Goal: Transaction & Acquisition: Purchase product/service

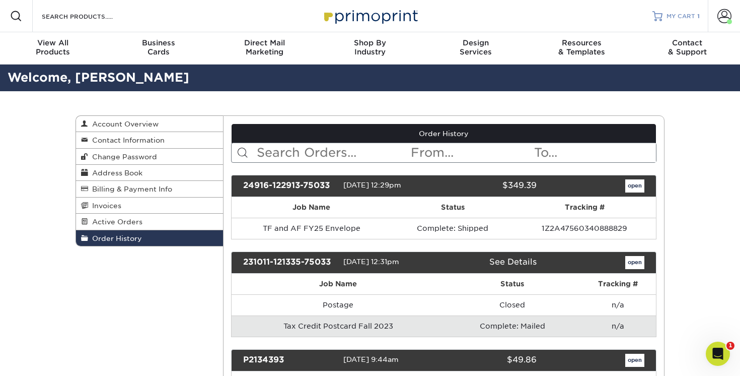
click at [687, 12] on span "MY CART" at bounding box center [681, 16] width 29 height 9
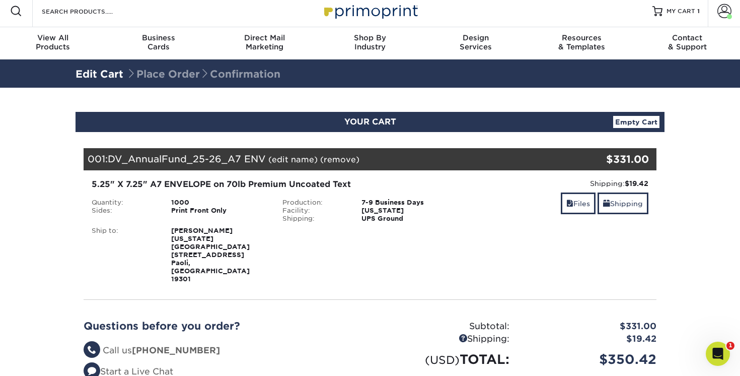
scroll to position [7, 0]
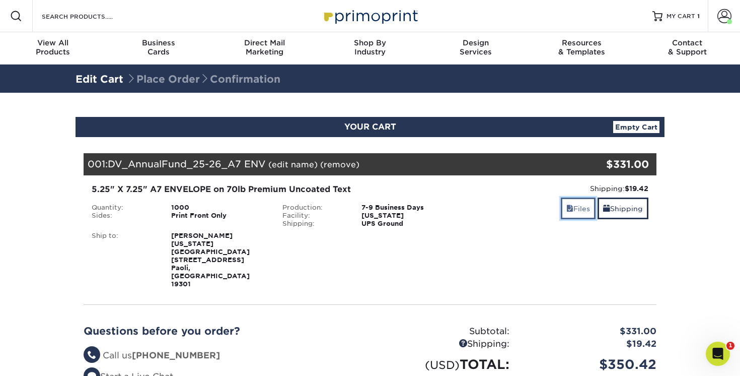
click at [574, 208] on link "Files" at bounding box center [578, 208] width 35 height 22
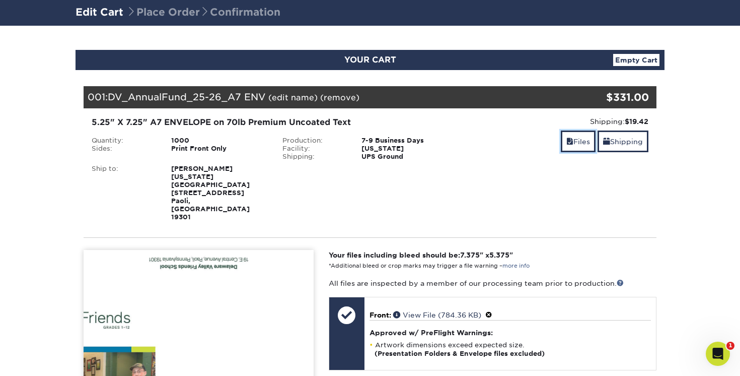
scroll to position [66, 0]
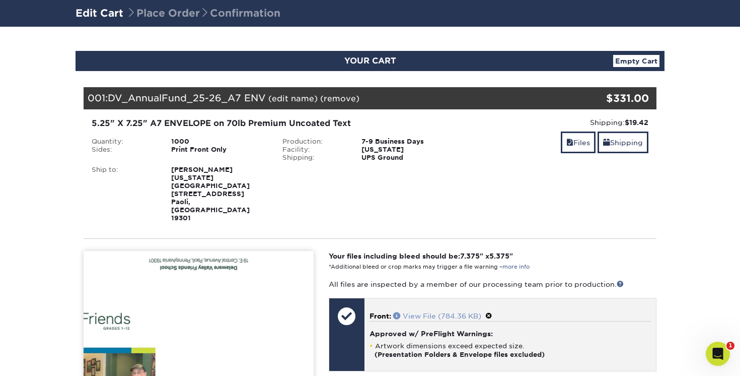
click at [441, 312] on link "View File (784.36 KB)" at bounding box center [437, 316] width 88 height 8
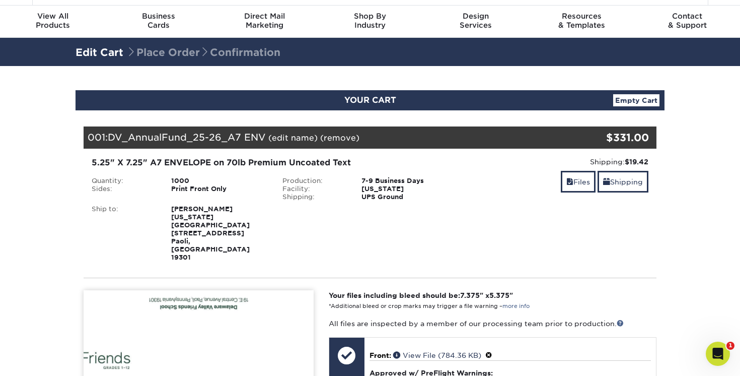
scroll to position [0, 0]
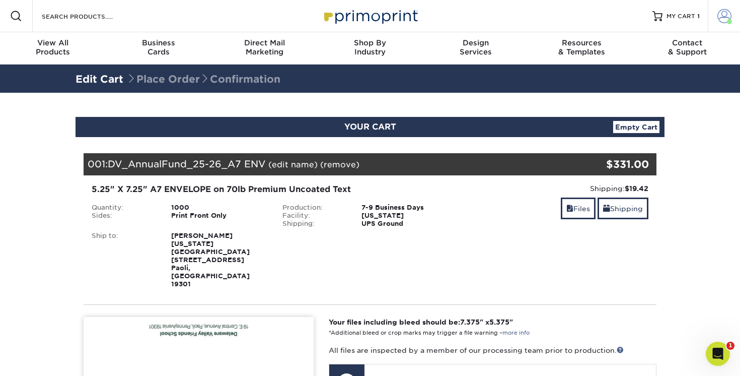
click at [727, 22] on span at bounding box center [729, 21] width 5 height 5
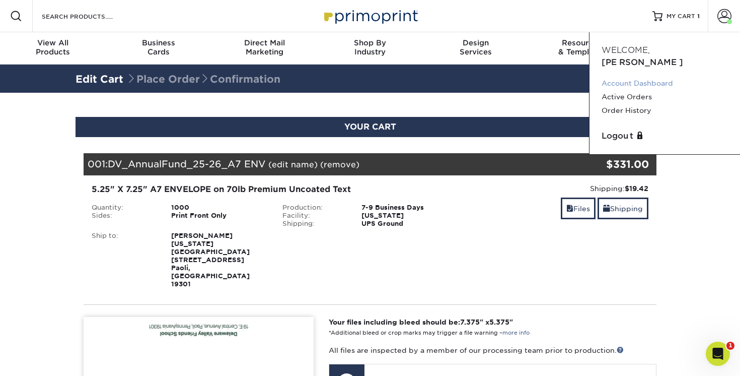
click at [665, 77] on link "Account Dashboard" at bounding box center [665, 84] width 126 height 14
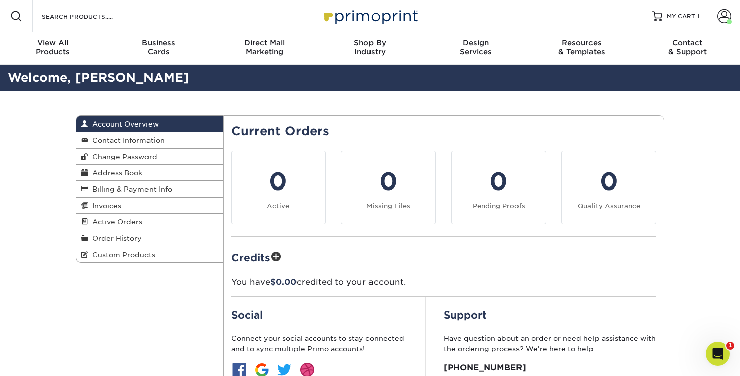
scroll to position [8, 0]
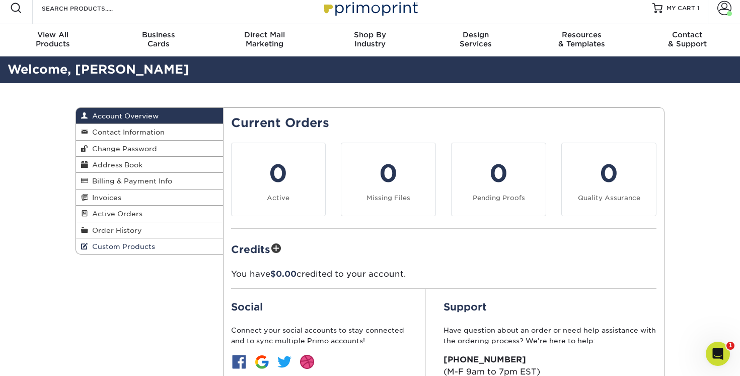
click at [112, 248] on span "Custom Products" at bounding box center [121, 246] width 67 height 8
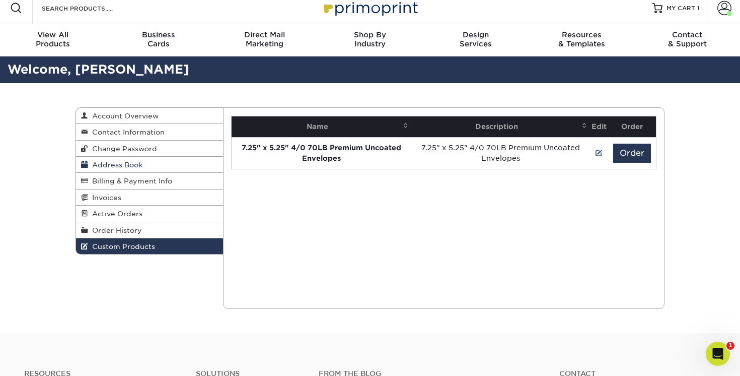
click at [129, 165] on span "Address Book" at bounding box center [115, 165] width 54 height 8
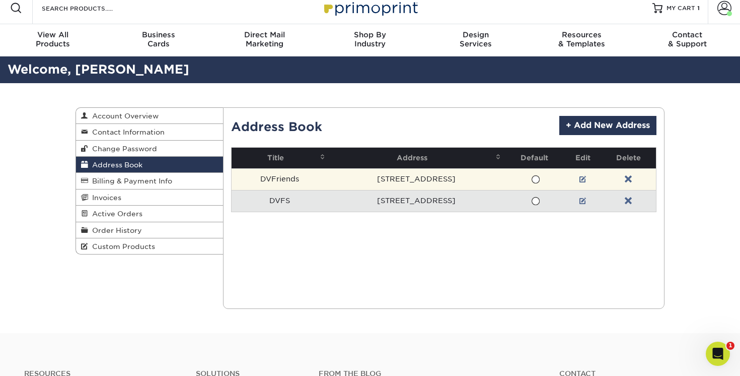
click at [533, 179] on span at bounding box center [535, 180] width 9 height 10
click at [0, 0] on input "radio" at bounding box center [0, 0] width 0 height 0
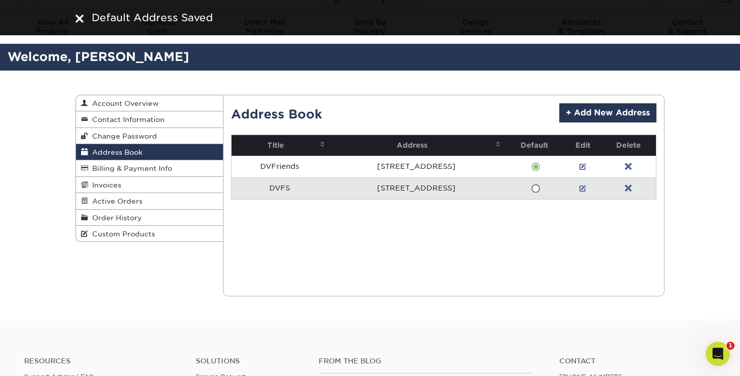
scroll to position [43, 0]
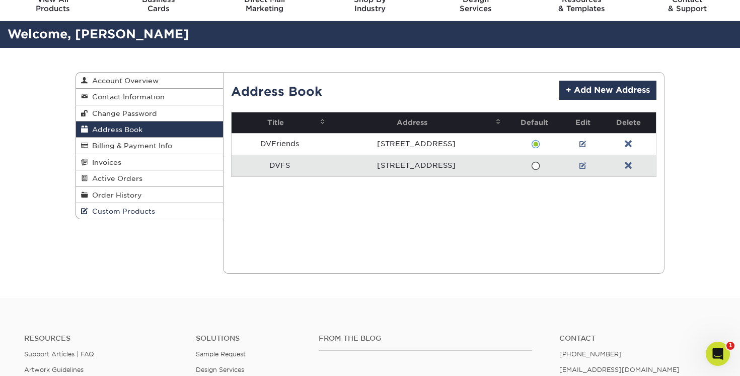
click at [139, 211] on span "Custom Products" at bounding box center [121, 211] width 67 height 8
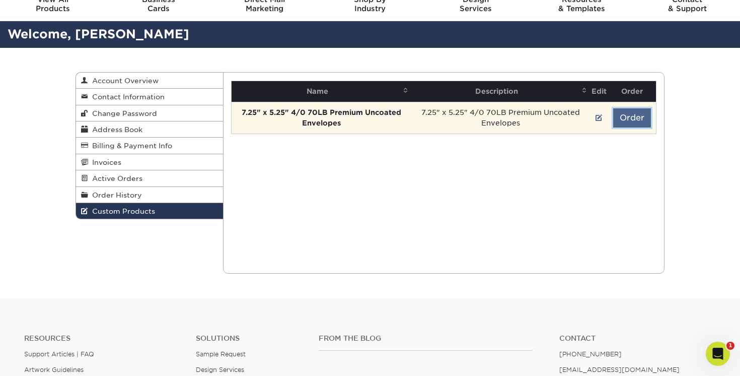
click at [631, 119] on button "Order" at bounding box center [633, 117] width 38 height 19
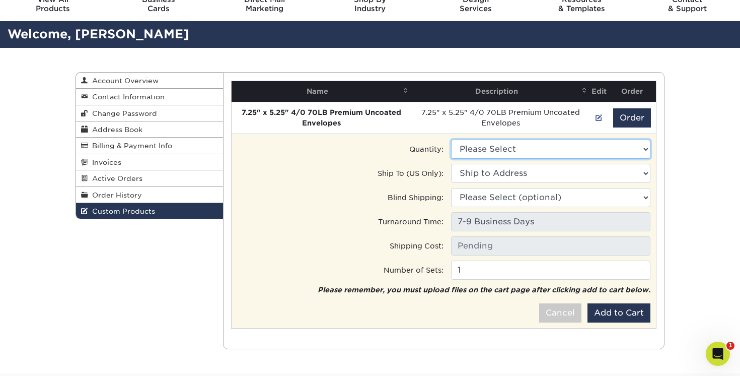
click at [647, 148] on select "Please Select 750 - $321.00" at bounding box center [550, 149] width 199 height 19
select select "0"
click at [451, 140] on select "Please Select 750 - $321.00" at bounding box center [550, 149] width 199 height 19
type input "Ground: $13.41"
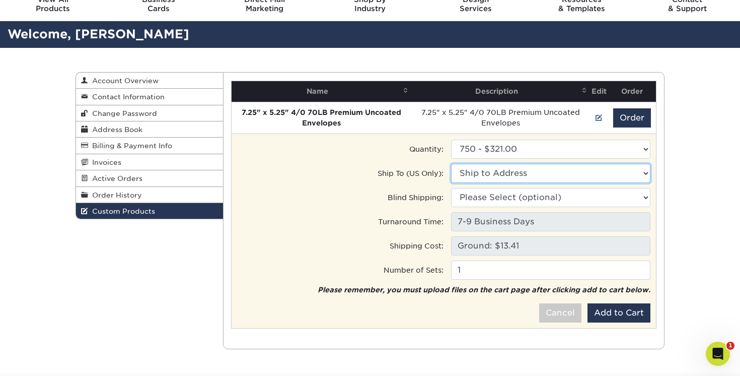
click at [646, 172] on select "Ship to Address 19 E Central Ave, Paoli, PA 19 E Central Ave, Paoli, PA" at bounding box center [550, 173] width 199 height 19
select select "274074"
click at [451, 164] on select "Ship to Address DVFriends • 19 E Central Ave, Paoli, PA DVFS • 19 E Central Ave…" at bounding box center [550, 173] width 199 height 19
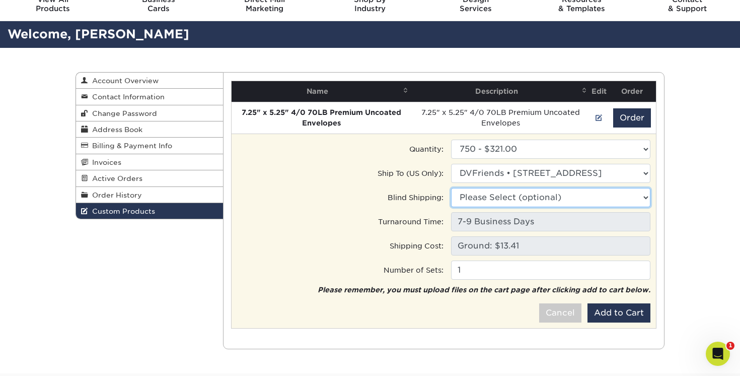
click at [645, 199] on select "Please Select (optional) 19 E Central Ave, Paoli, PA 19 E Central Ave, Paoli, PA" at bounding box center [550, 197] width 199 height 19
click at [451, 188] on select "Please Select (optional) DVFriends • 19 E Central Ave, Paoli, PA DVFS • 19 E Ce…" at bounding box center [550, 197] width 199 height 19
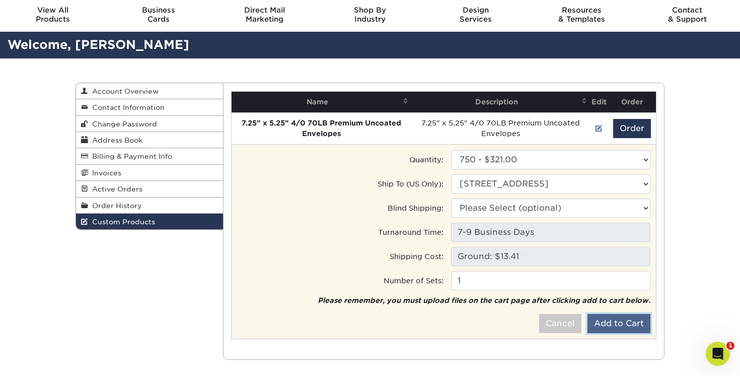
click at [615, 326] on button "Add to Cart" at bounding box center [619, 323] width 63 height 19
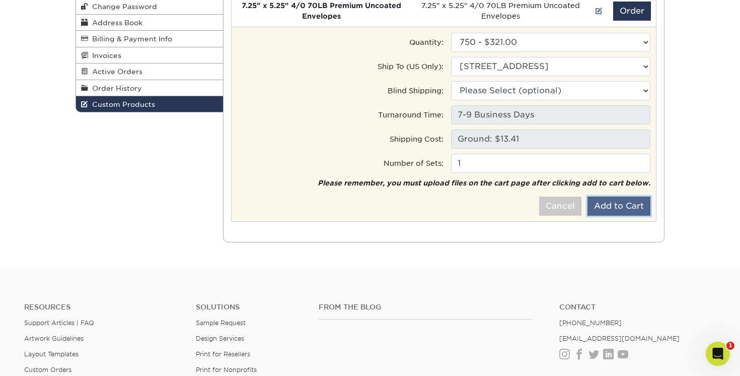
scroll to position [0, 0]
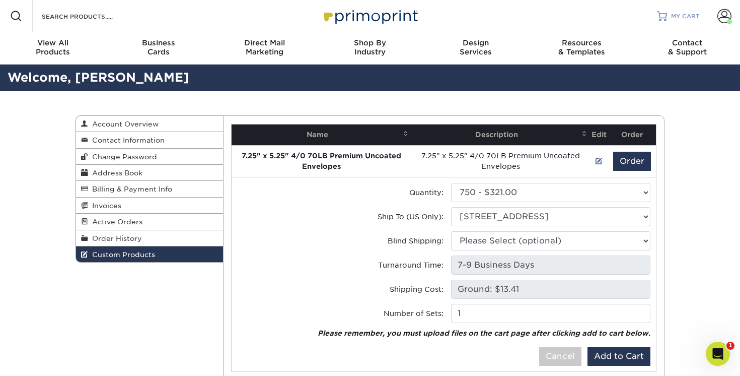
click at [682, 16] on span "MY CART" at bounding box center [685, 16] width 29 height 9
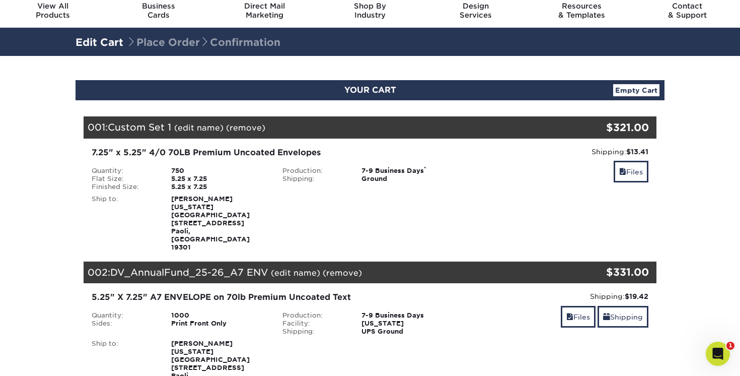
scroll to position [38, 0]
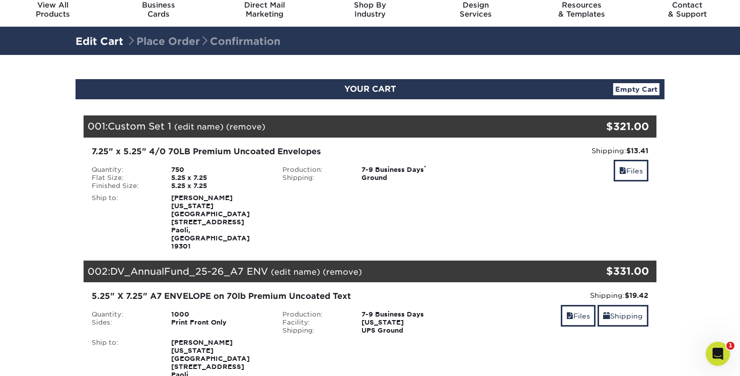
click at [343, 267] on link "(remove)" at bounding box center [342, 272] width 39 height 10
click at [527, 267] on link "Yes" at bounding box center [529, 272] width 14 height 10
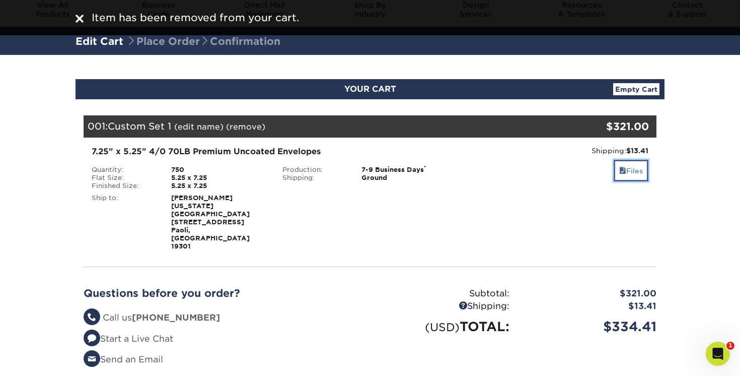
click at [635, 171] on link "Files" at bounding box center [631, 171] width 35 height 22
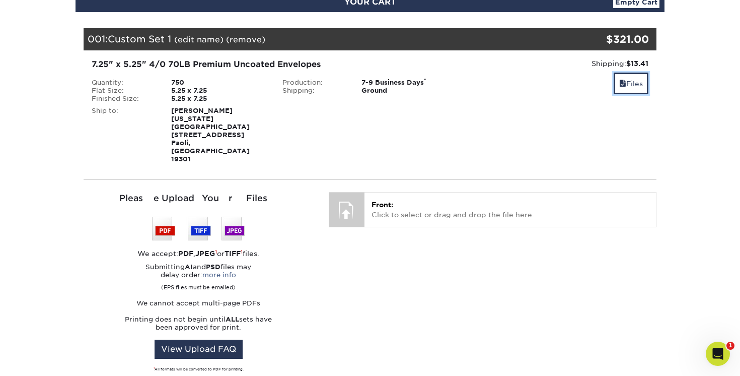
scroll to position [131, 0]
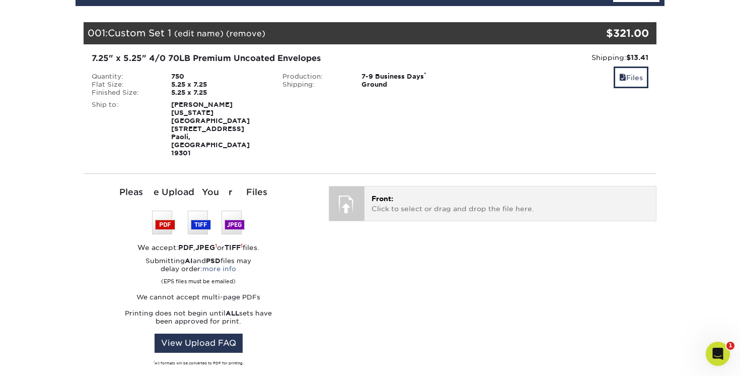
click at [410, 193] on p "Front: Click to select or drag and drop the file here." at bounding box center [511, 203] width 278 height 21
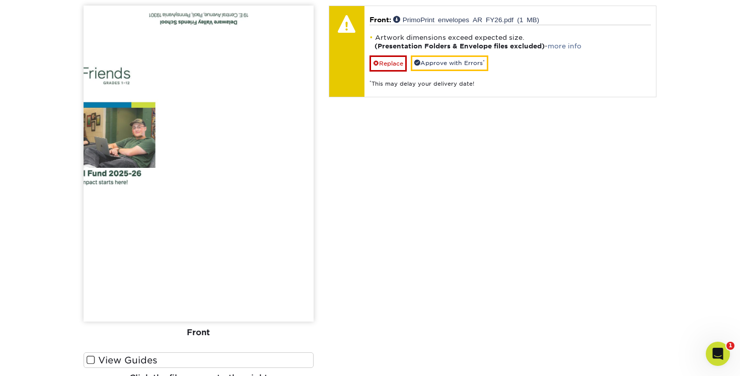
scroll to position [249, 0]
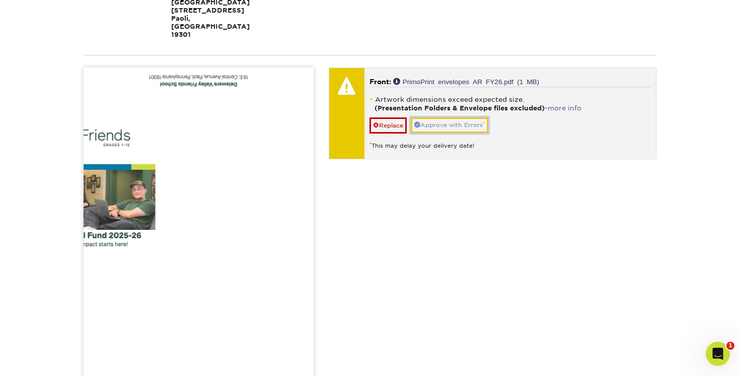
click at [471, 117] on link "Approve with Errors *" at bounding box center [450, 125] width 78 height 16
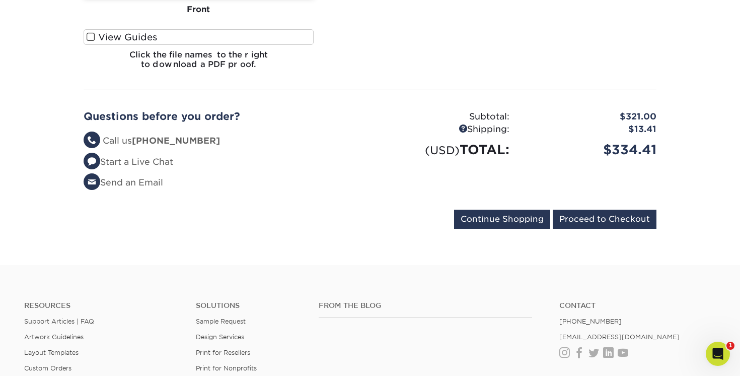
scroll to position [639, 0]
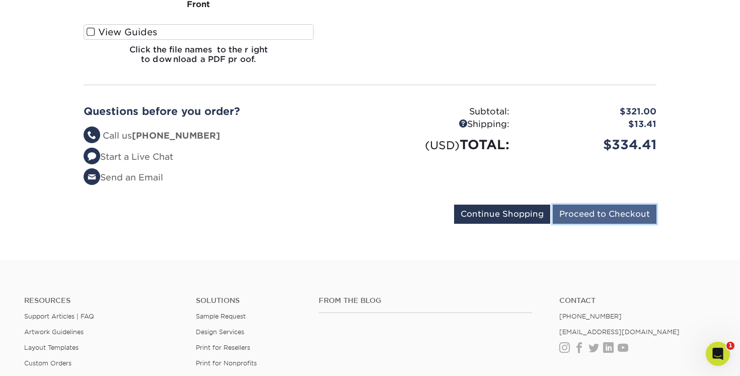
click at [607, 205] on input "Proceed to Checkout" at bounding box center [605, 214] width 104 height 19
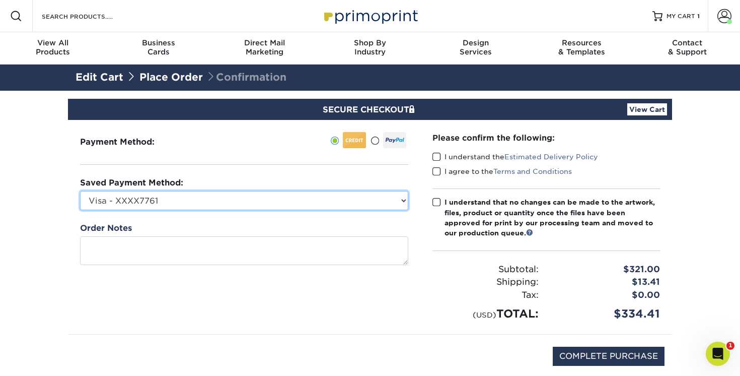
click at [405, 202] on select "Visa - XXXX7761 Visa - XXXX5693 New Credit Card" at bounding box center [244, 200] width 328 height 19
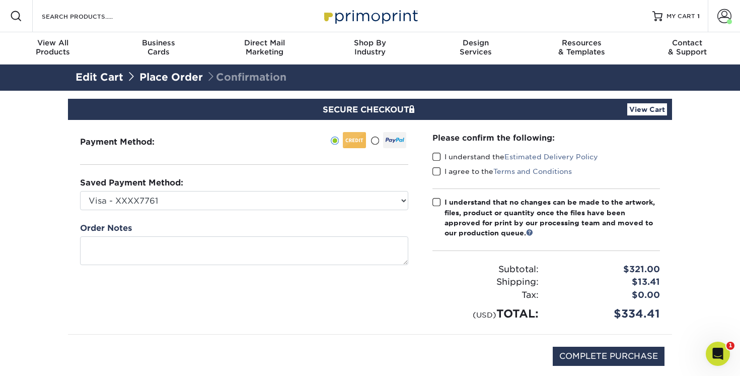
click at [438, 157] on span at bounding box center [437, 157] width 9 height 10
click at [0, 0] on input "I understand the Estimated Delivery Policy" at bounding box center [0, 0] width 0 height 0
click at [437, 171] on span at bounding box center [437, 172] width 9 height 10
click at [0, 0] on input "I agree to the Terms and Conditions" at bounding box center [0, 0] width 0 height 0
click at [439, 203] on span at bounding box center [437, 202] width 9 height 10
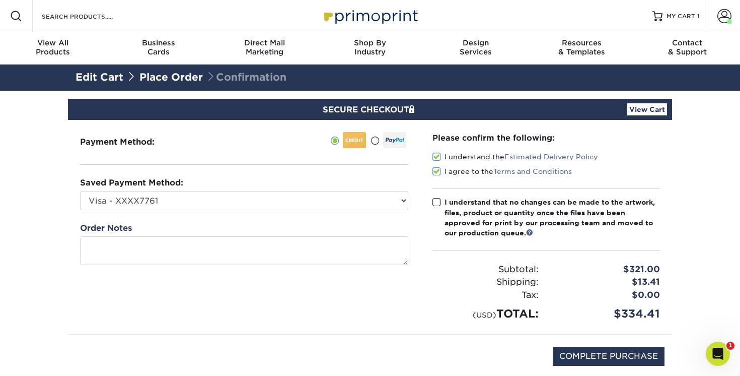
click at [0, 0] on input "I understand that no changes can be made to the artwork, files, product or quan…" at bounding box center [0, 0] width 0 height 0
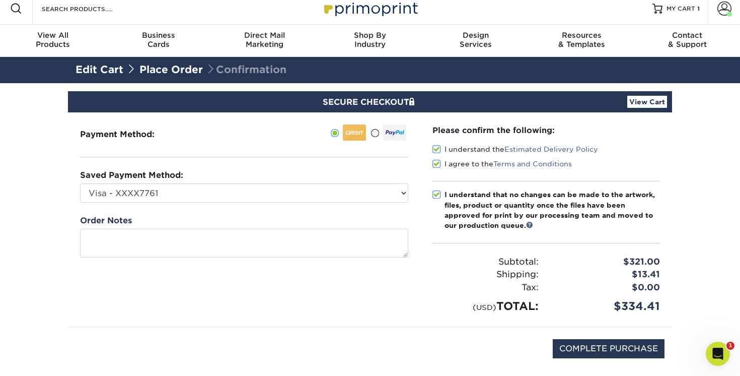
scroll to position [10, 0]
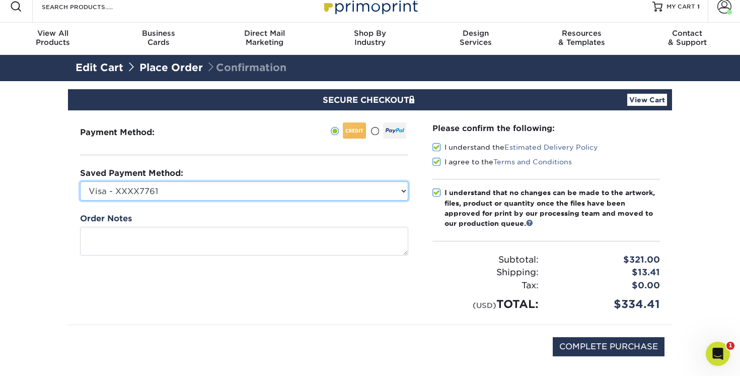
click at [400, 190] on select "Visa - XXXX7761 Visa - XXXX5693 New Credit Card" at bounding box center [244, 190] width 328 height 19
select select "66327"
click at [80, 181] on select "Visa - XXXX7761 Visa - XXXX5693 New Credit Card" at bounding box center [244, 190] width 328 height 19
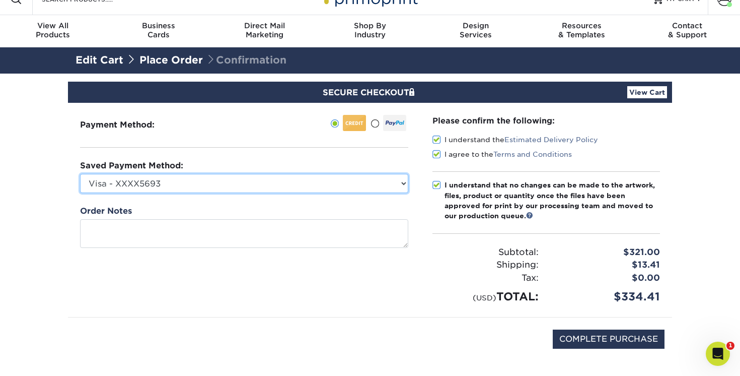
scroll to position [23, 0]
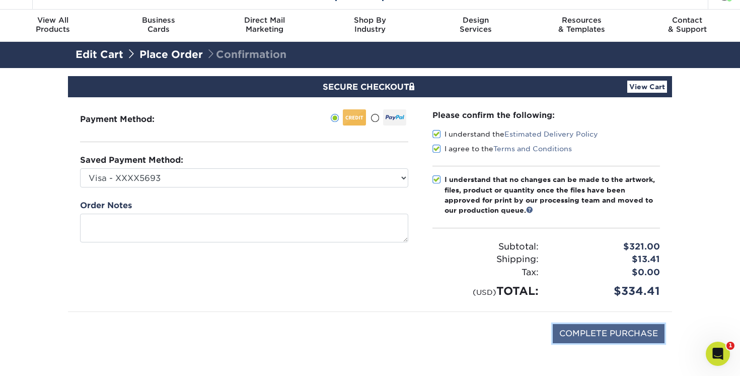
click at [605, 333] on input "COMPLETE PURCHASE" at bounding box center [609, 333] width 112 height 19
type input "PROCESSING, PLEASE WAIT..."
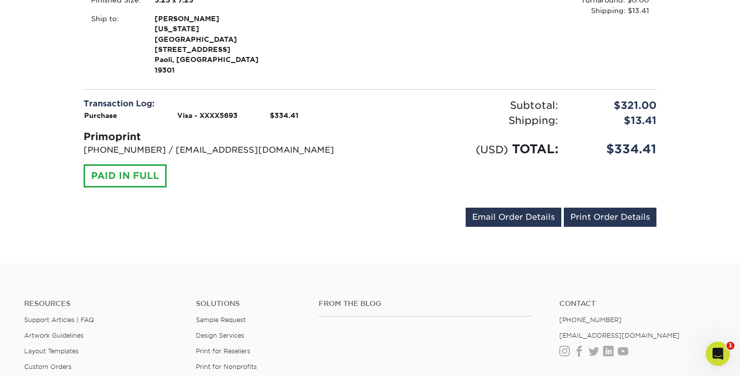
scroll to position [299, 0]
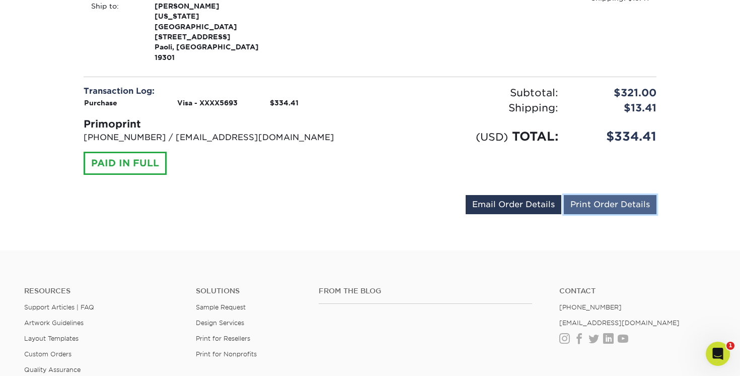
click at [606, 195] on link "Print Order Details" at bounding box center [610, 204] width 93 height 19
